Goal: Navigation & Orientation: Find specific page/section

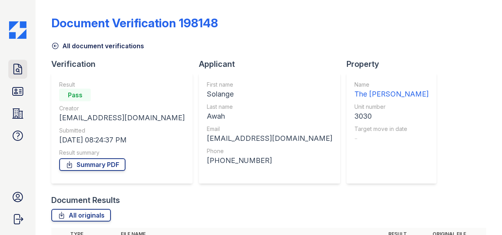
click at [22, 72] on icon at bounding box center [17, 69] width 13 height 13
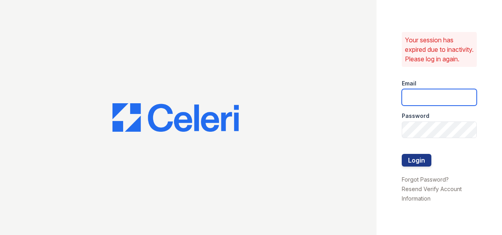
type input "[EMAIL_ADDRESS][DOMAIN_NAME]"
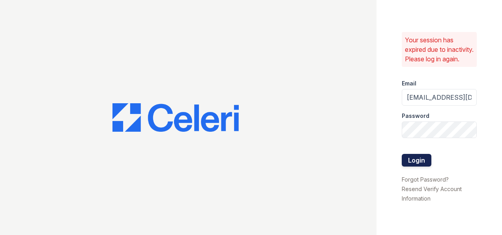
click at [420, 163] on button "Login" at bounding box center [417, 160] width 30 height 13
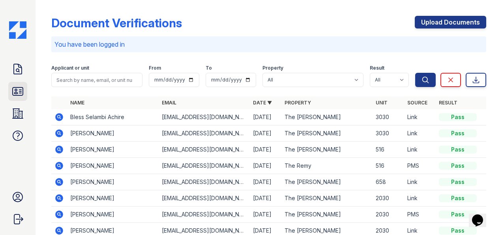
click at [19, 98] on link "ID Verifications" at bounding box center [17, 91] width 19 height 19
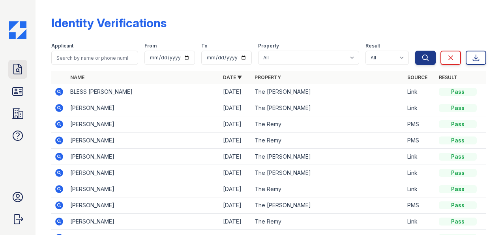
click at [19, 70] on icon at bounding box center [18, 69] width 8 height 10
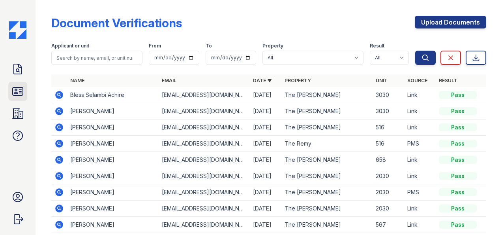
click at [19, 88] on icon at bounding box center [17, 91] width 13 height 13
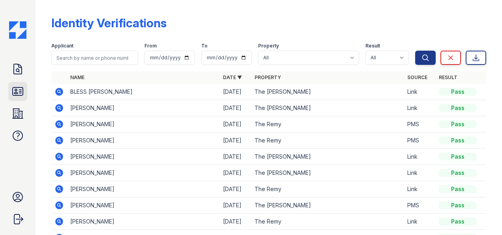
click at [23, 86] on icon at bounding box center [17, 91] width 13 height 13
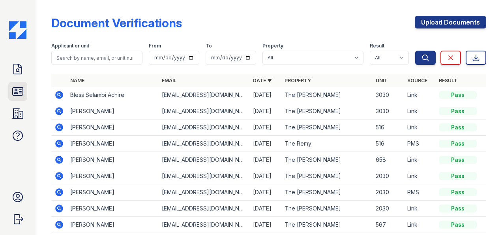
click at [17, 91] on icon at bounding box center [17, 91] width 13 height 13
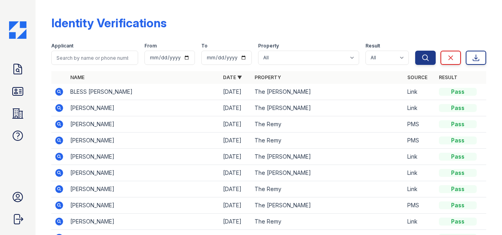
click at [13, 57] on div "Doc Verifications ID Verifications Properties FAQ Ryen Hicks LiveBe Communities…" at bounding box center [18, 117] width 36 height 235
click at [15, 72] on icon at bounding box center [17, 69] width 13 height 13
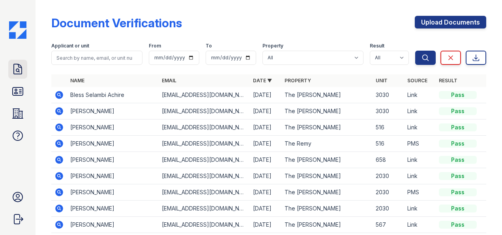
click at [14, 67] on icon at bounding box center [18, 69] width 8 height 10
click at [13, 83] on link "ID Verifications" at bounding box center [17, 91] width 19 height 19
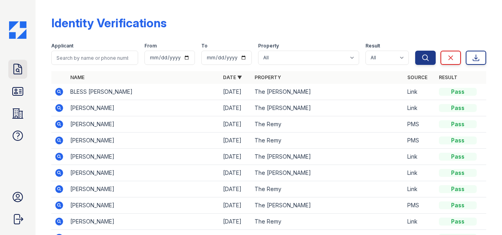
click at [13, 73] on icon at bounding box center [17, 69] width 13 height 13
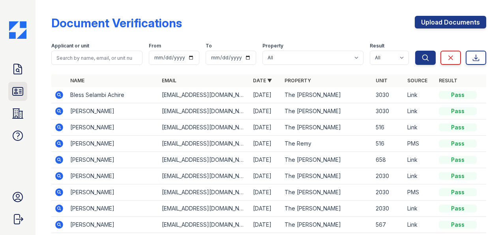
click at [11, 88] on link "ID Verifications" at bounding box center [17, 91] width 19 height 19
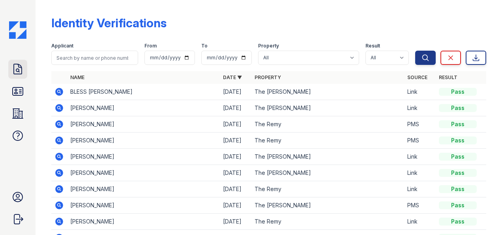
click at [13, 66] on icon at bounding box center [17, 69] width 13 height 13
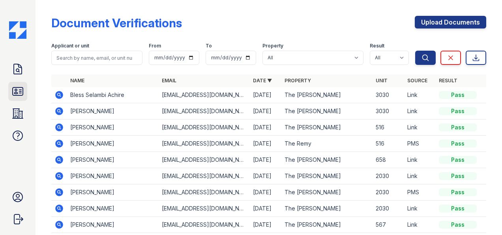
click at [15, 92] on icon at bounding box center [18, 91] width 10 height 8
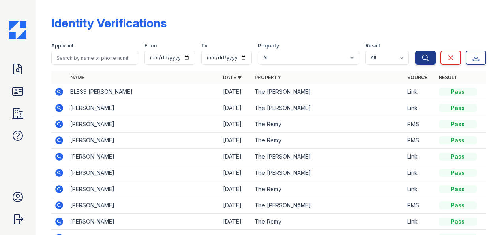
click at [28, 93] on div "Doc Verifications ID Verifications Properties FAQ Ryen Hicks LiveBe Communities…" at bounding box center [18, 117] width 36 height 235
click at [14, 93] on icon at bounding box center [18, 91] width 10 height 8
